Goal: Task Accomplishment & Management: Complete application form

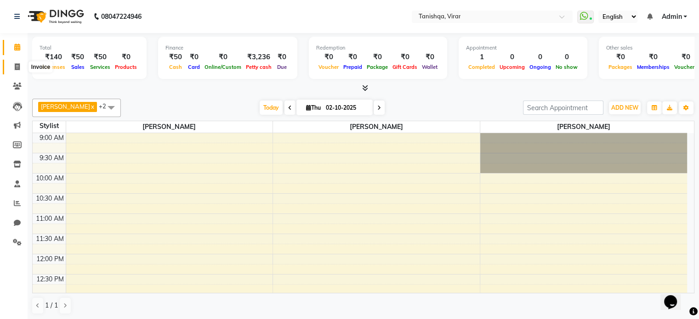
click at [17, 67] on icon at bounding box center [17, 66] width 5 height 7
select select "8149"
select select "service"
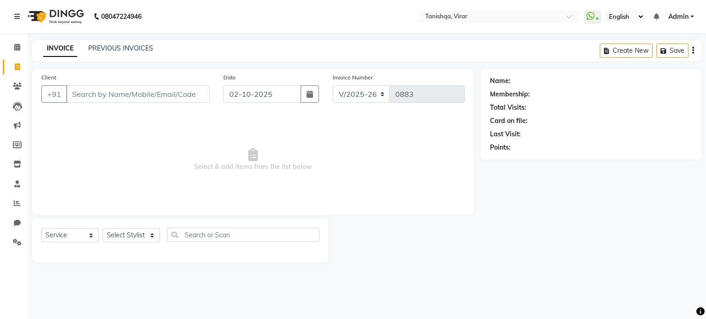
click at [96, 91] on input "Client" at bounding box center [137, 94] width 143 height 17
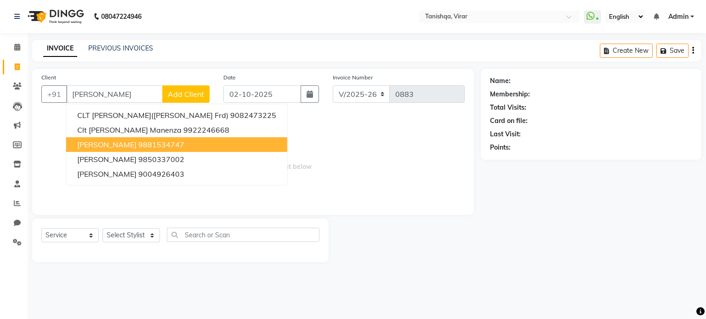
click at [103, 148] on span "[PERSON_NAME]" at bounding box center [106, 144] width 59 height 9
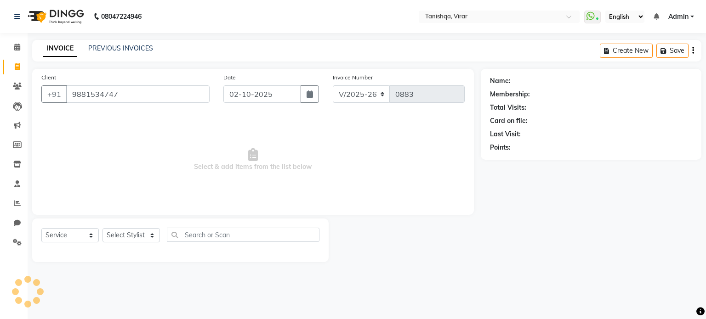
type input "9881534747"
select select "1: Object"
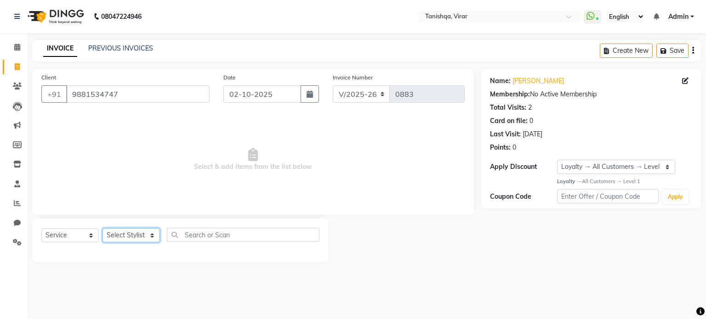
click at [136, 231] on select "Select Stylist [PERSON_NAME] [PERSON_NAME] [PERSON_NAME] [PERSON_NAME] [PERSON_…" at bounding box center [131, 235] width 57 height 14
select select "75949"
click at [103, 229] on select "Select Stylist [PERSON_NAME] [PERSON_NAME] [PERSON_NAME] [PERSON_NAME] [PERSON_…" at bounding box center [131, 235] width 57 height 14
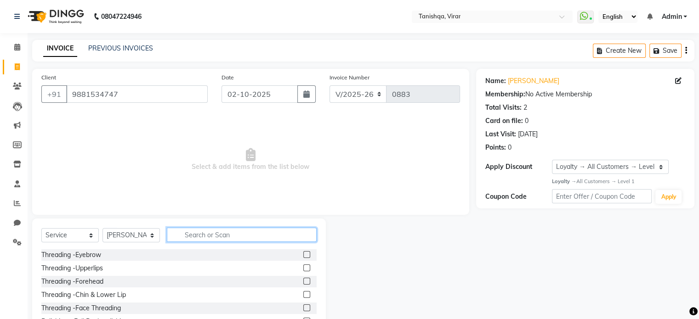
click at [205, 232] on input "text" at bounding box center [242, 235] width 150 height 14
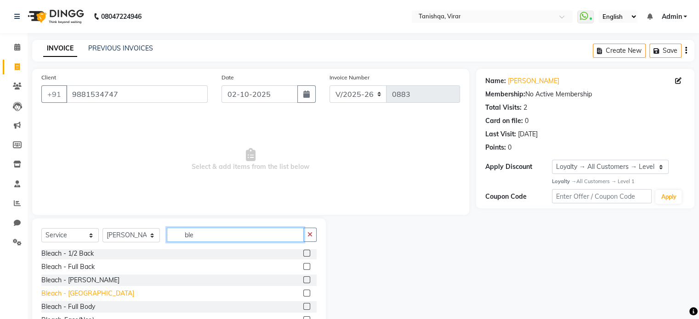
scroll to position [49, 0]
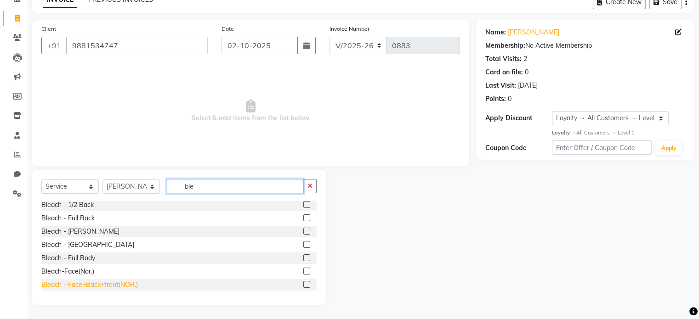
type input "ble"
click at [108, 286] on div "Bleach - Face+Back+front(NOR.)" at bounding box center [89, 285] width 97 height 10
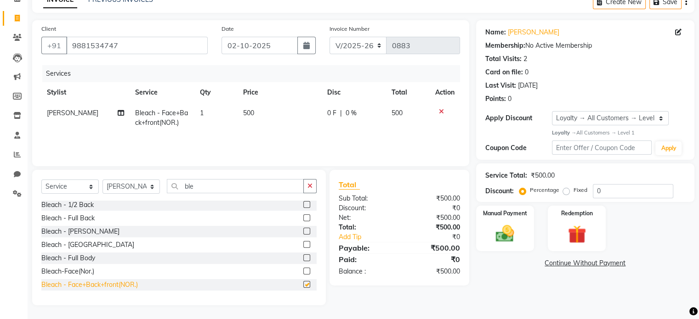
checkbox input "false"
click at [440, 111] on icon at bounding box center [441, 111] width 5 height 6
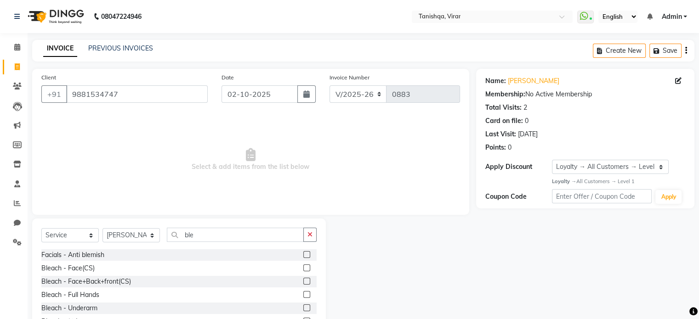
scroll to position [0, 0]
click at [49, 269] on div "Bleach - Face(CS)" at bounding box center [67, 269] width 53 height 10
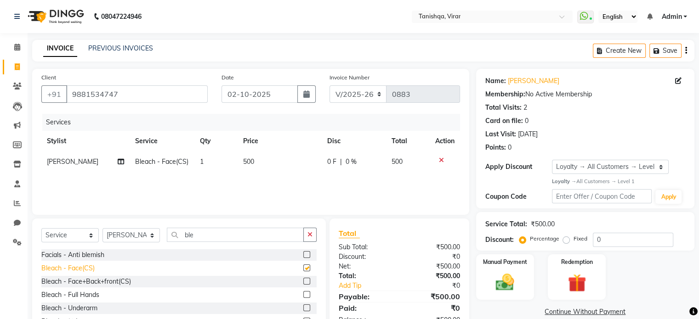
checkbox input "false"
click at [245, 163] on span "500" at bounding box center [248, 162] width 11 height 8
select select "75949"
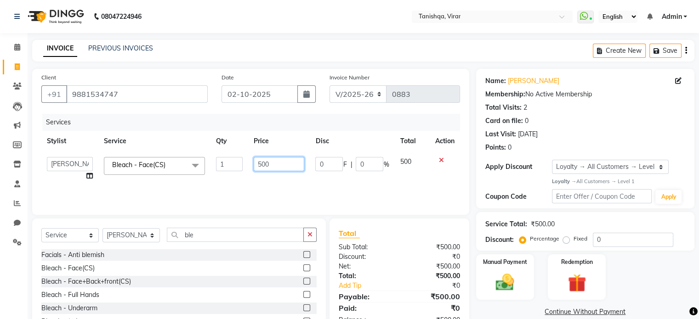
click at [261, 165] on input "500" at bounding box center [279, 164] width 51 height 14
type input "300"
click at [261, 165] on input "300" at bounding box center [279, 164] width 51 height 14
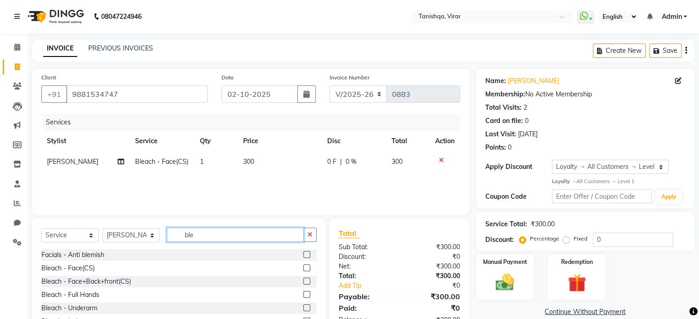
click at [211, 238] on input "ble" at bounding box center [235, 235] width 137 height 14
type input "b"
type input "face"
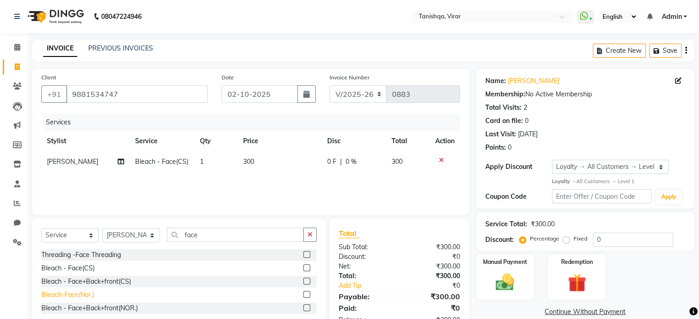
click at [73, 296] on div "Bleach-Face(Nor.)" at bounding box center [67, 296] width 53 height 10
checkbox input "false"
click at [441, 162] on icon at bounding box center [441, 160] width 5 height 6
click at [218, 237] on input "face" at bounding box center [235, 235] width 137 height 14
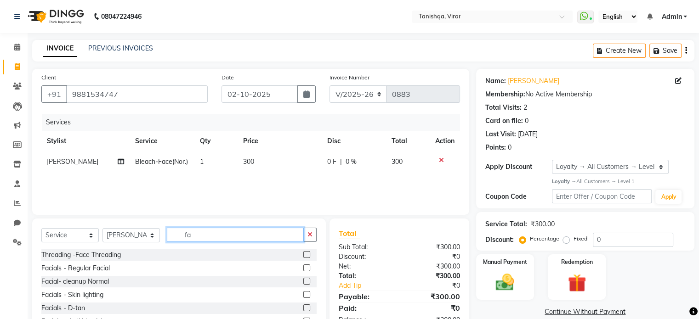
type input "f"
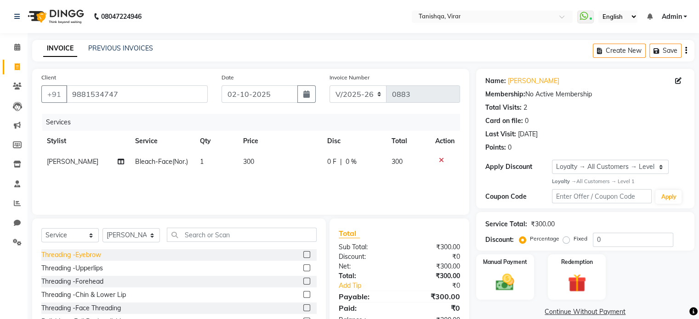
click at [74, 253] on div "Threading -Eyebrow" at bounding box center [71, 256] width 60 height 10
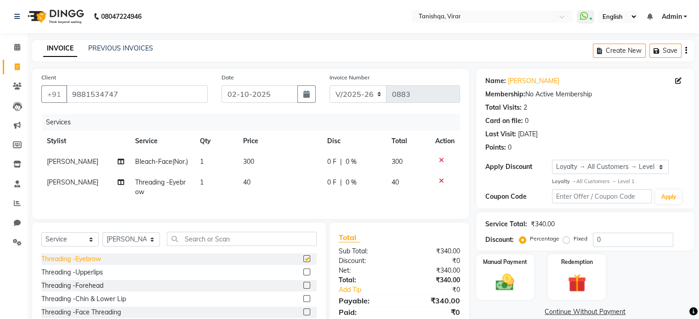
checkbox input "false"
click at [132, 246] on select "Select Stylist [PERSON_NAME] [PERSON_NAME] [PERSON_NAME] [PERSON_NAME] [PERSON_…" at bounding box center [131, 240] width 57 height 14
select select "75950"
click at [103, 240] on select "Select Stylist [PERSON_NAME] [PERSON_NAME] [PERSON_NAME] [PERSON_NAME] [PERSON_…" at bounding box center [131, 240] width 57 height 14
click at [80, 264] on div "Threading -Eyebrow" at bounding box center [71, 260] width 60 height 10
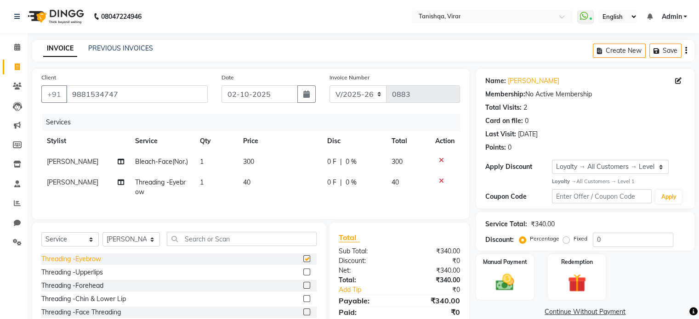
checkbox input "false"
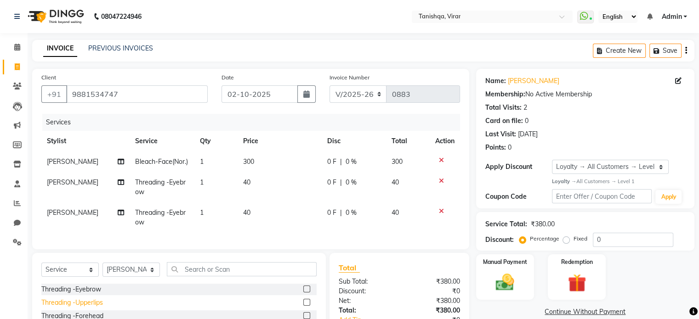
click at [86, 308] on div "Threading -Upperlips" at bounding box center [72, 303] width 62 height 10
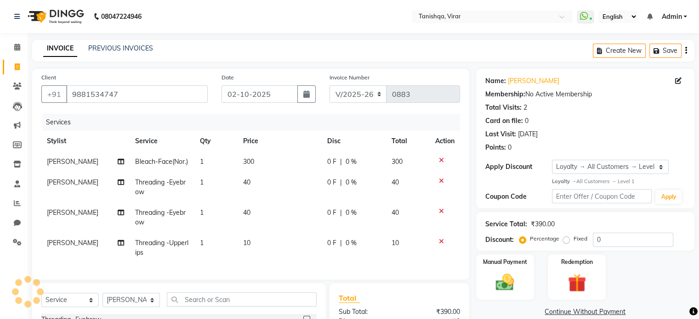
checkbox input "false"
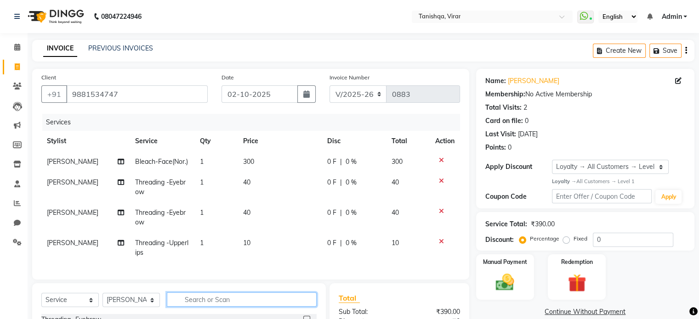
click at [218, 305] on input "text" at bounding box center [242, 300] width 150 height 14
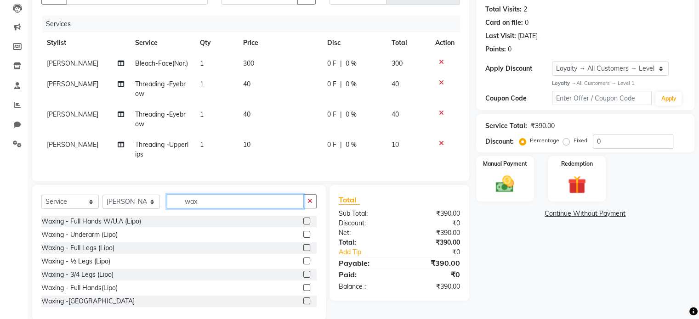
scroll to position [105, 0]
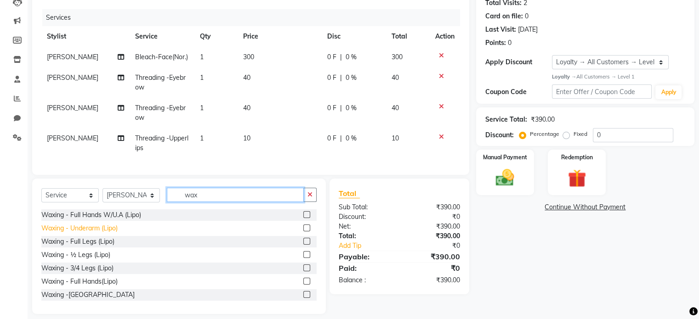
type input "wax"
click at [83, 234] on div "Waxing - Underarm (Lipo)" at bounding box center [79, 229] width 76 height 10
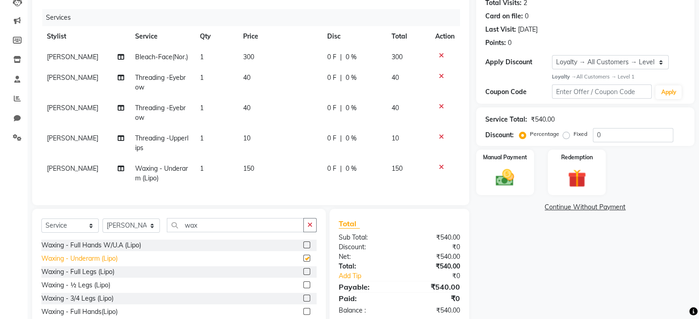
checkbox input "false"
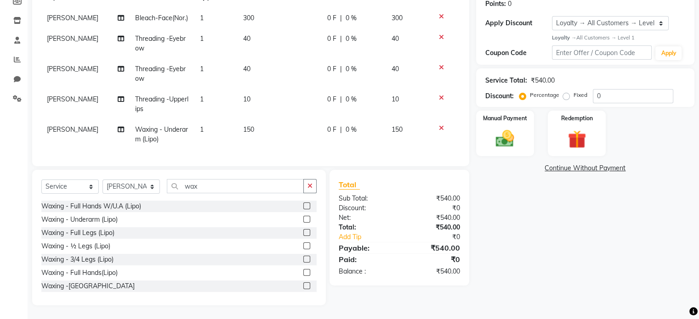
scroll to position [151, 0]
click at [500, 138] on img at bounding box center [505, 139] width 31 height 22
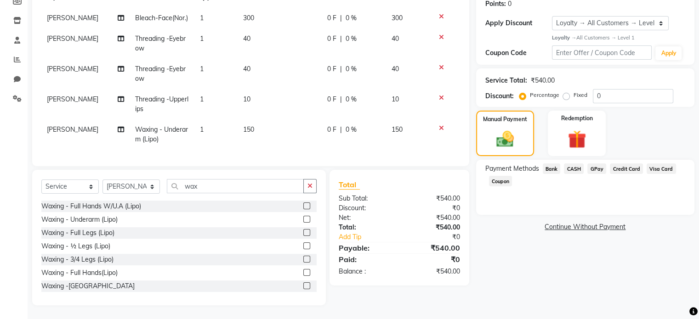
click at [592, 165] on span "GPay" at bounding box center [597, 169] width 19 height 11
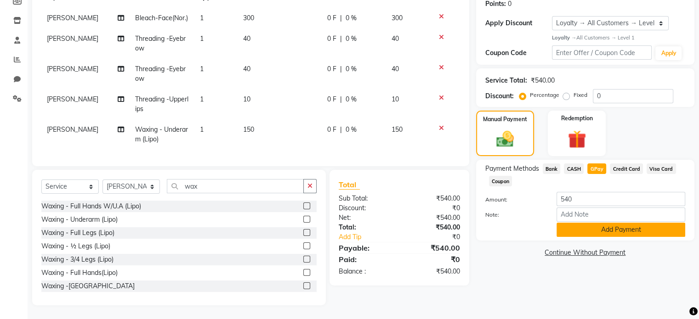
click at [603, 230] on button "Add Payment" at bounding box center [621, 230] width 129 height 14
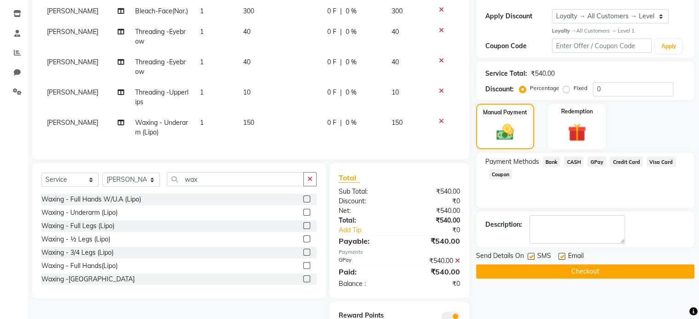
scroll to position [196, 0]
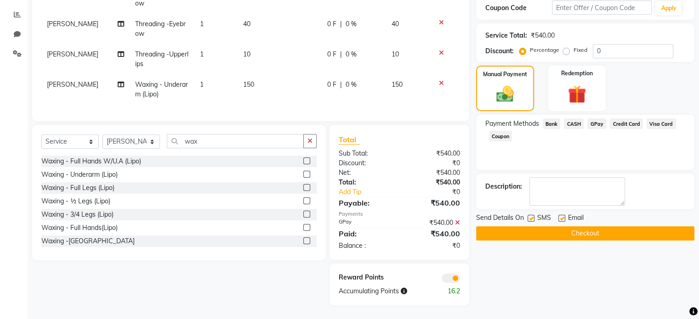
click at [579, 228] on button "Checkout" at bounding box center [585, 234] width 218 height 14
